Goal: Information Seeking & Learning: Learn about a topic

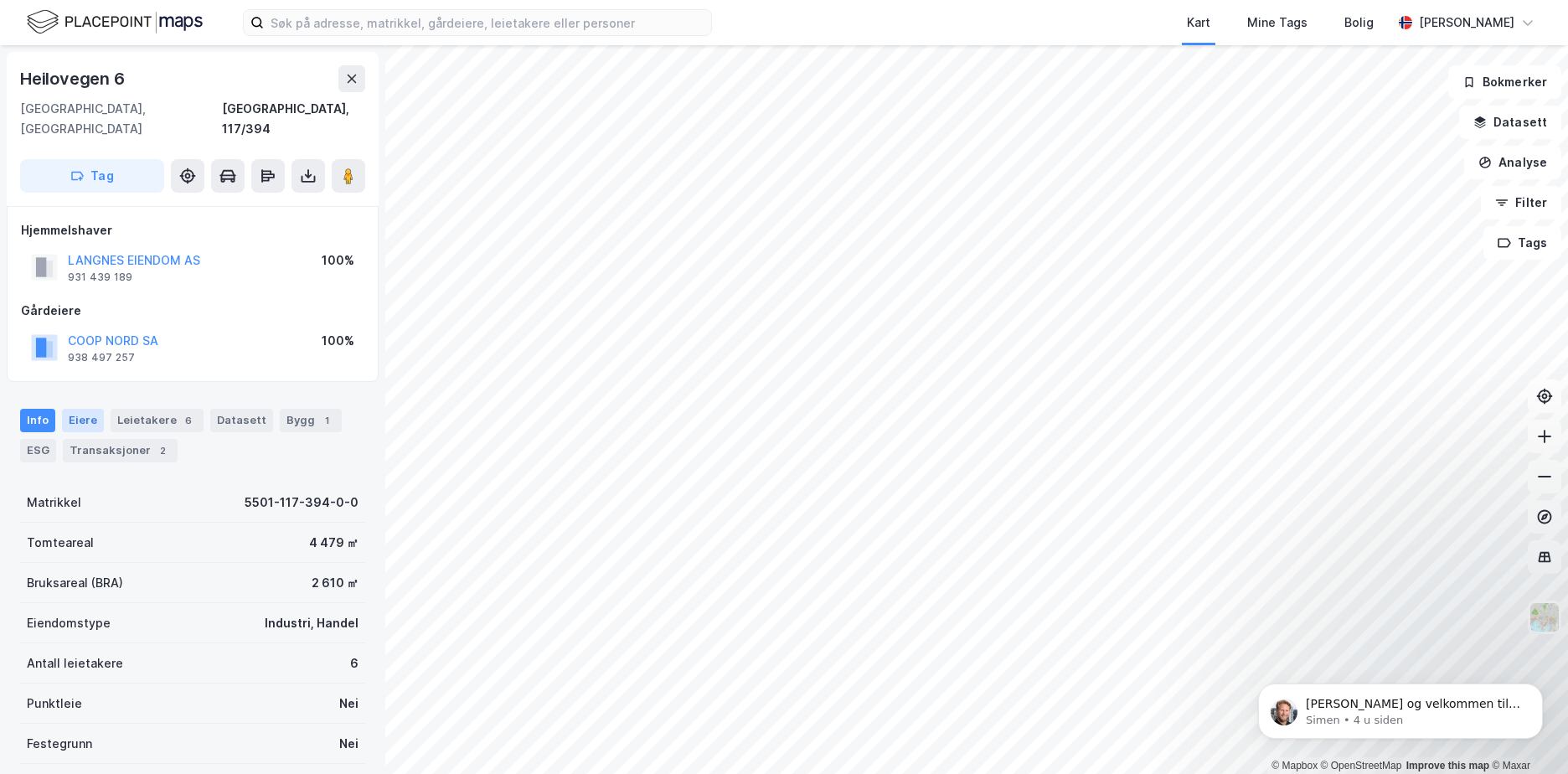
click at [89, 409] on div "Eiere" at bounding box center [83, 420] width 42 height 24
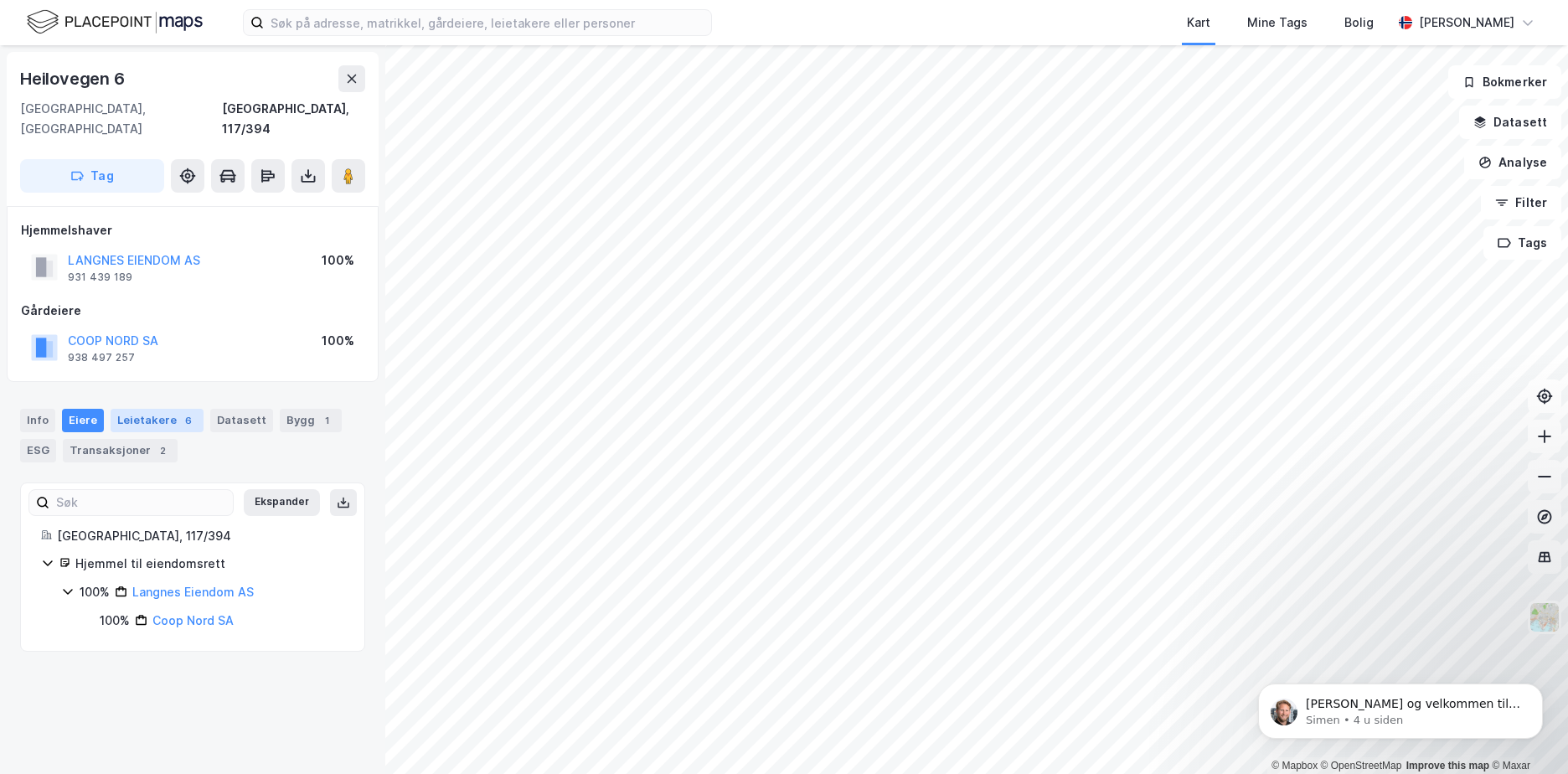
click at [134, 411] on div "Leietakere 6" at bounding box center [156, 420] width 93 height 24
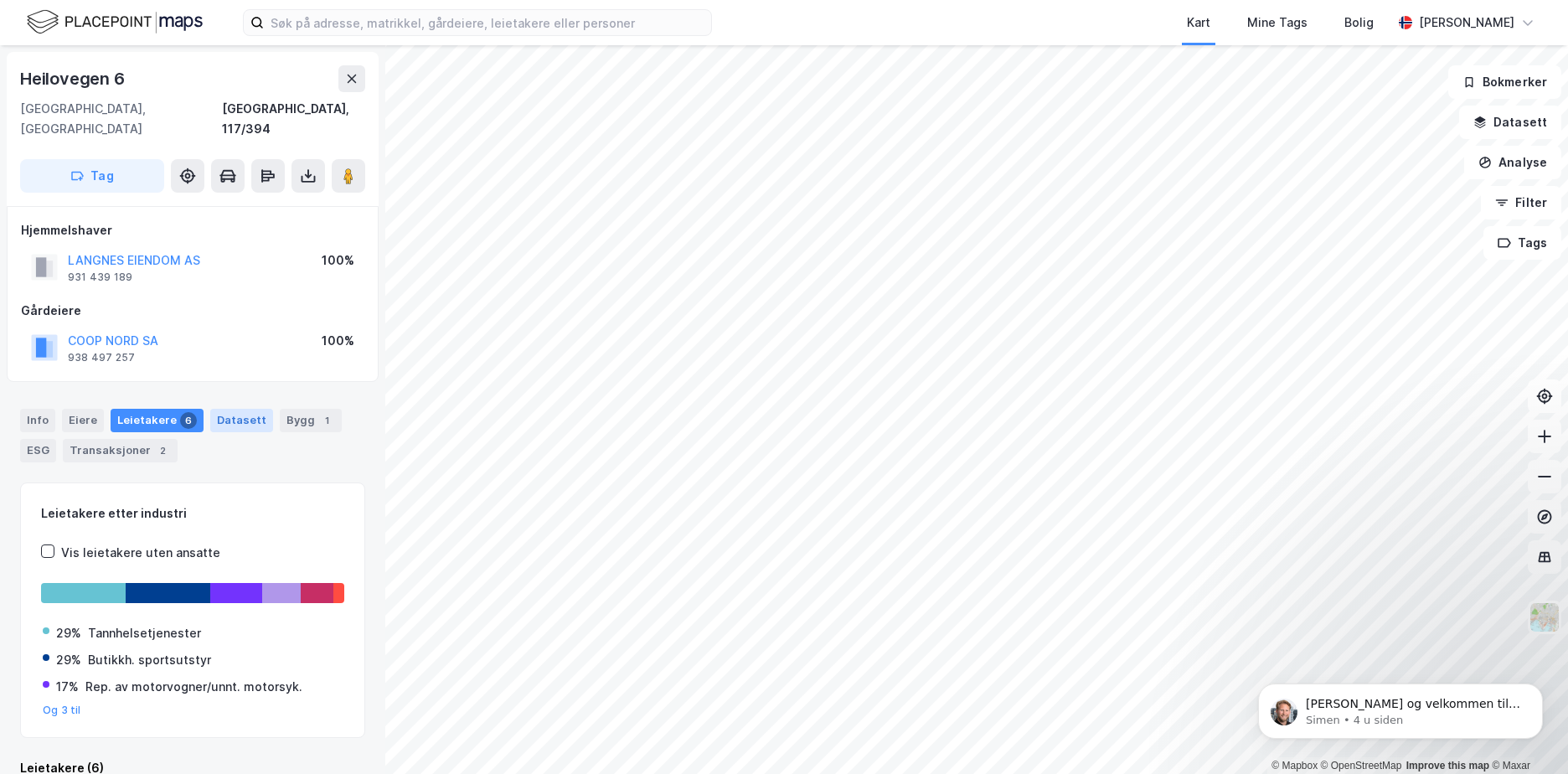
click at [234, 409] on div "Datasett" at bounding box center [241, 420] width 63 height 24
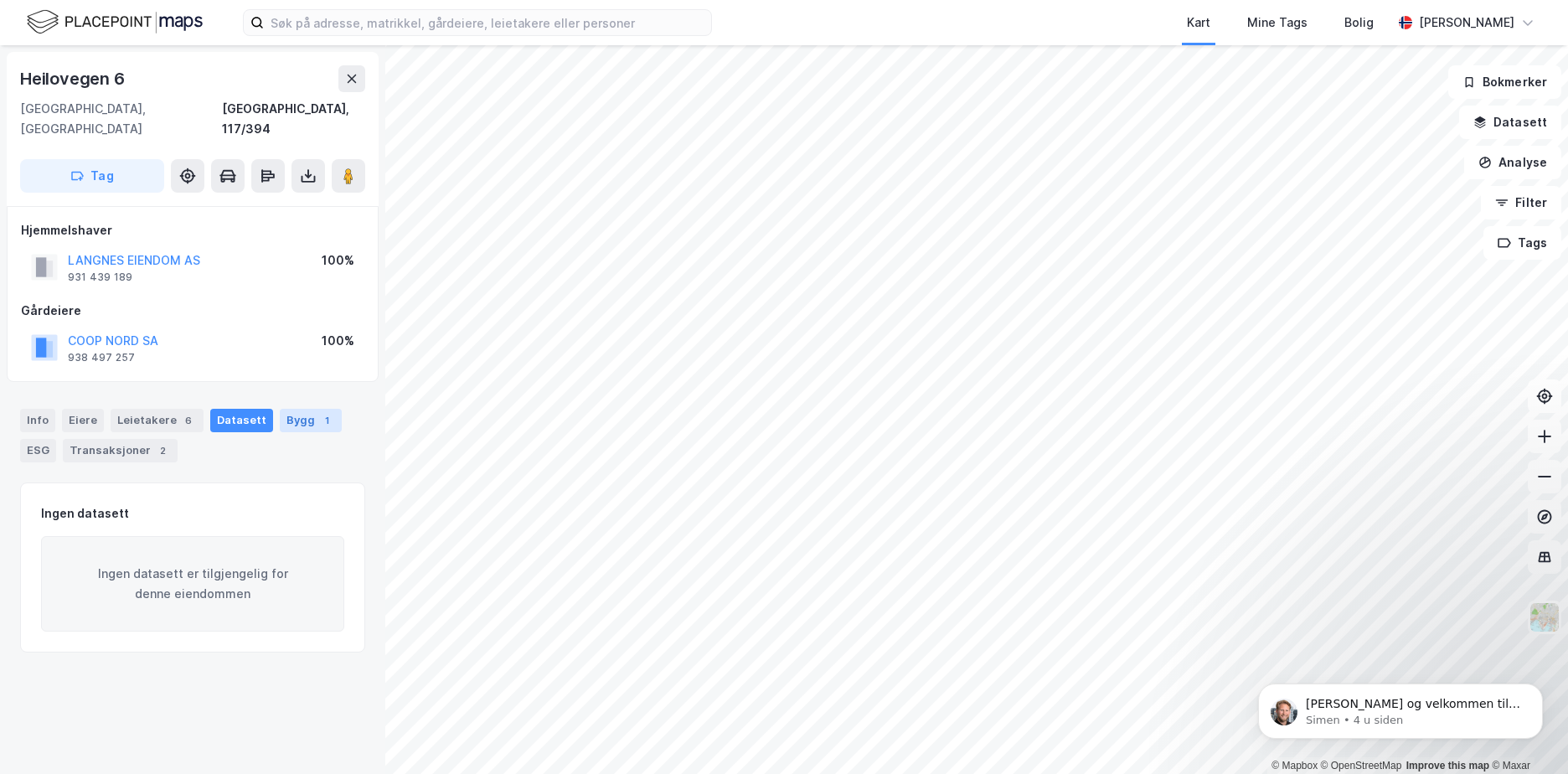
click at [289, 409] on div "Bygg 1" at bounding box center [310, 420] width 62 height 24
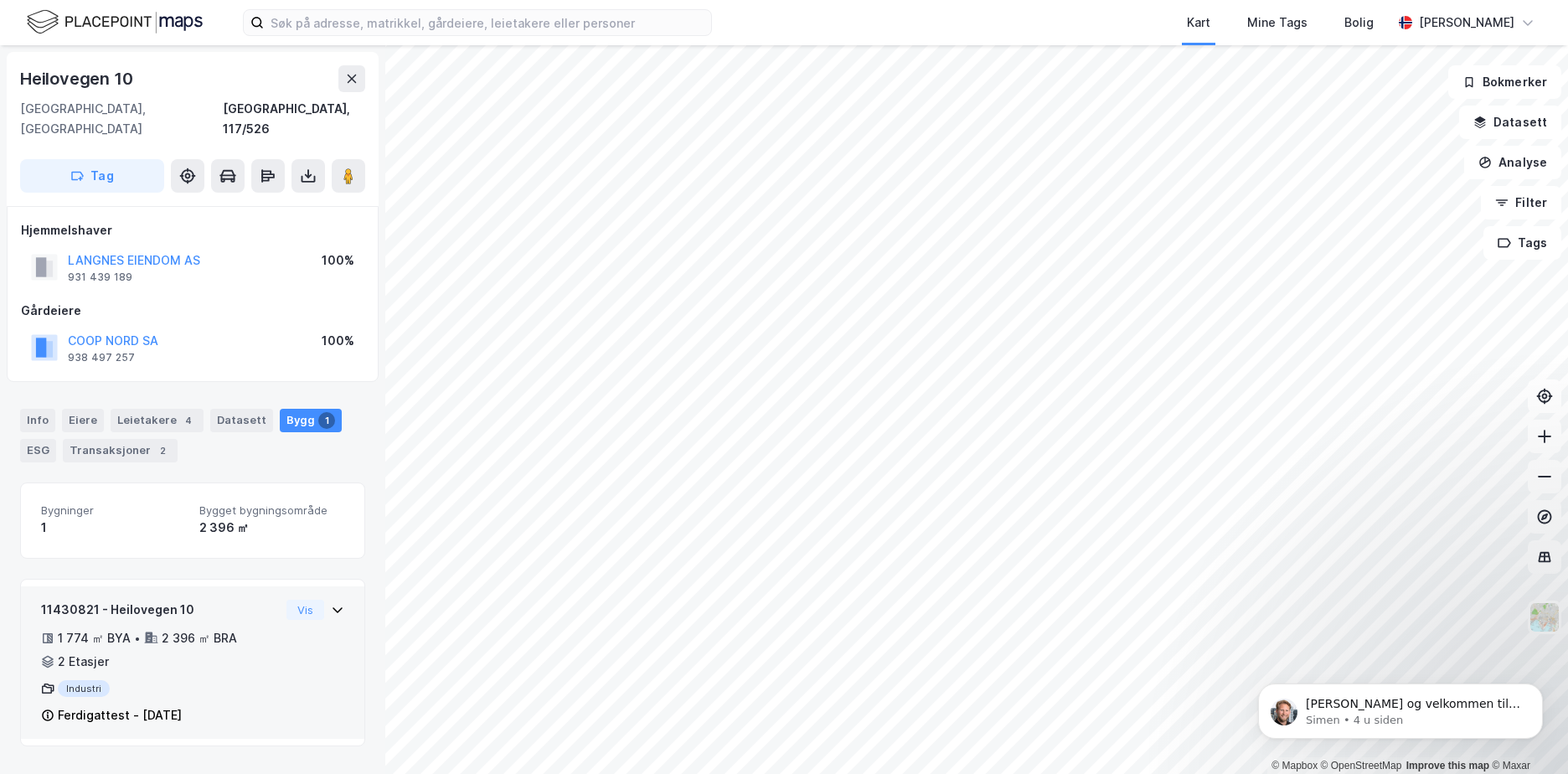
click at [313, 599] on div "Vis" at bounding box center [316, 609] width 58 height 20
